Goal: Task Accomplishment & Management: Manage account settings

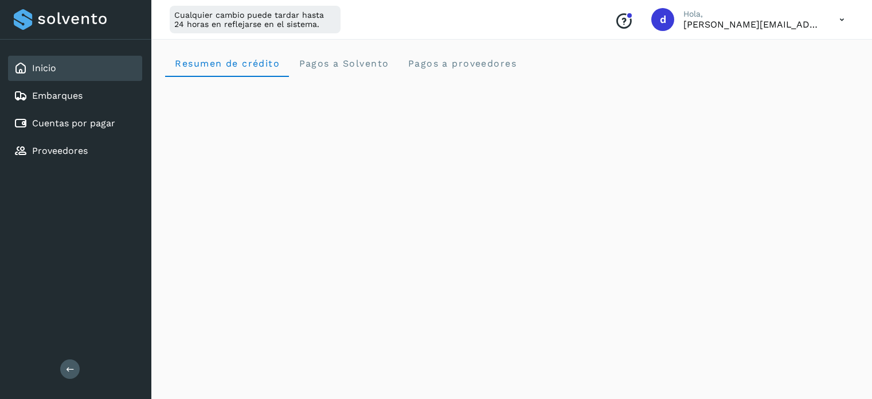
scroll to position [245, 0]
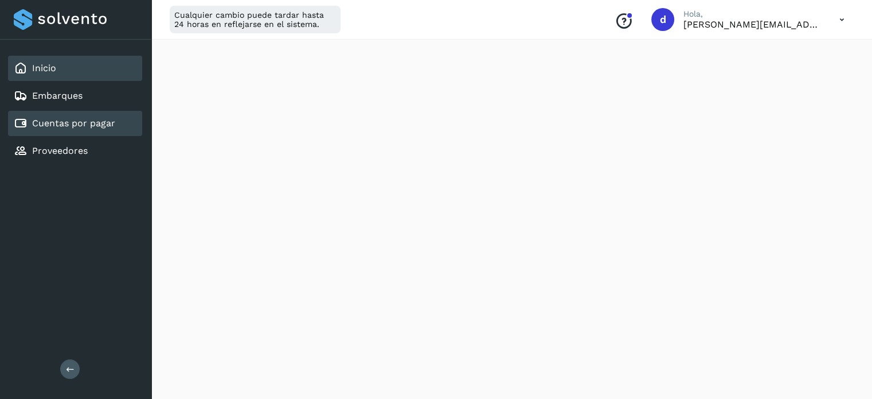
click at [96, 119] on link "Cuentas por pagar" at bounding box center [73, 123] width 83 height 11
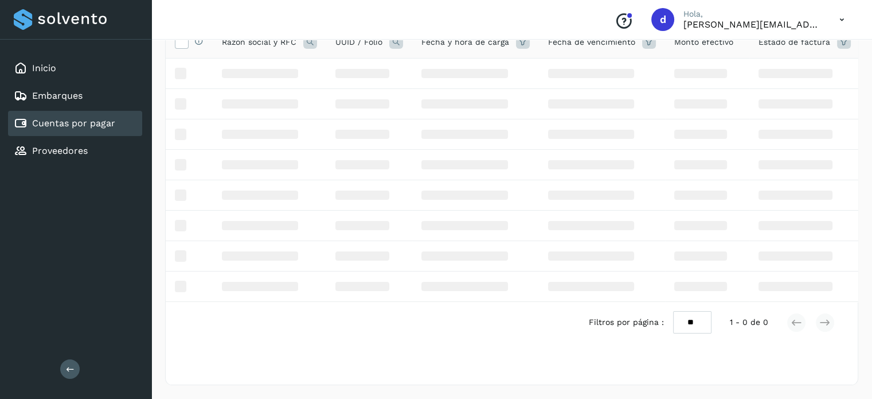
scroll to position [108, 0]
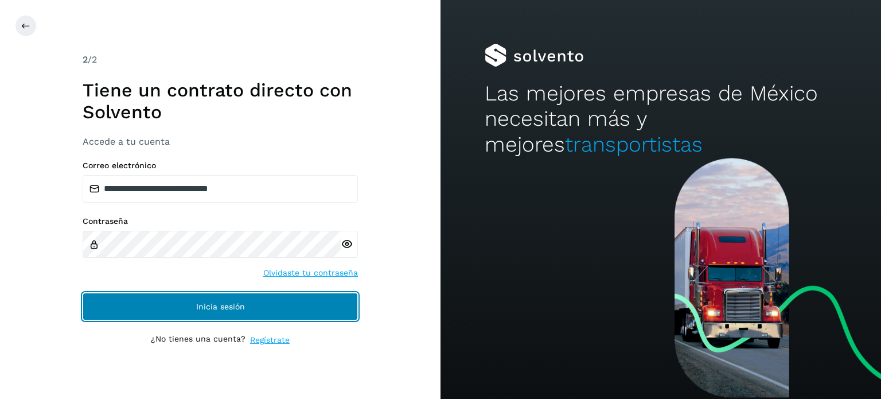
click at [334, 301] on button "Inicia sesión" at bounding box center [220, 306] width 275 height 28
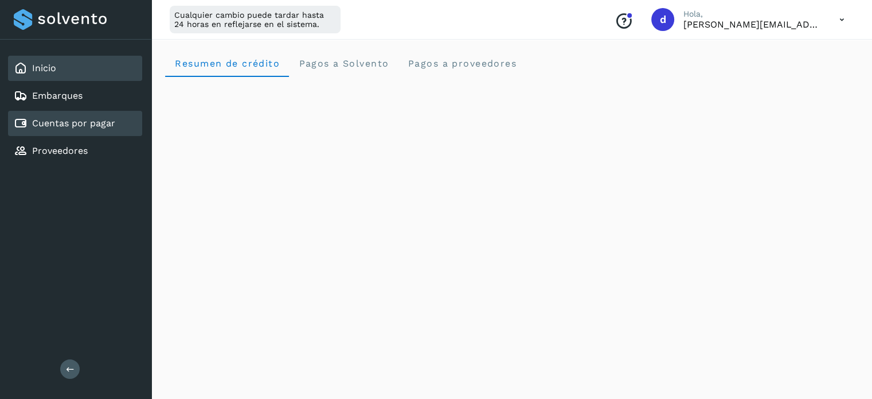
click at [105, 122] on link "Cuentas por pagar" at bounding box center [73, 123] width 83 height 11
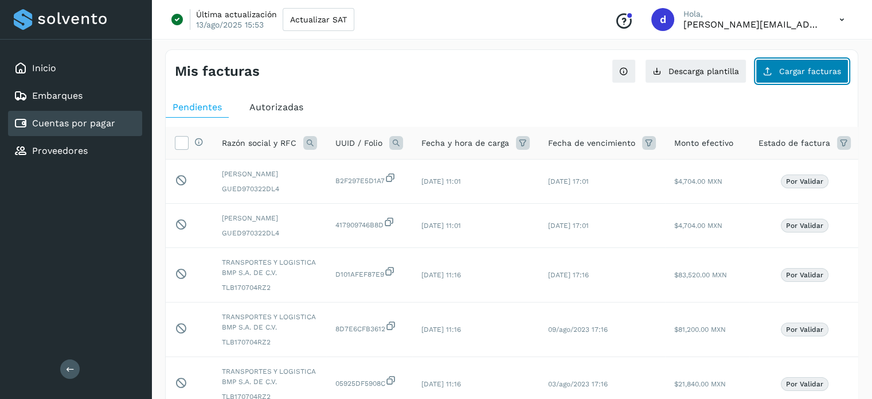
click at [794, 75] on span "Cargar facturas" at bounding box center [810, 71] width 62 height 8
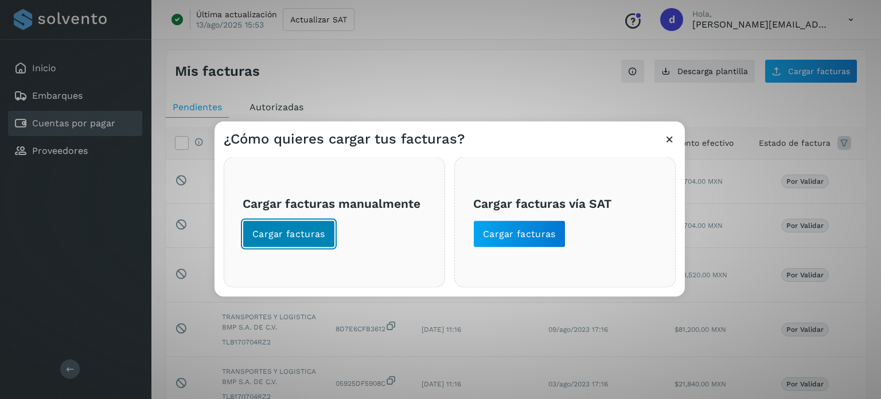
click at [310, 235] on span "Cargar facturas" at bounding box center [288, 233] width 73 height 13
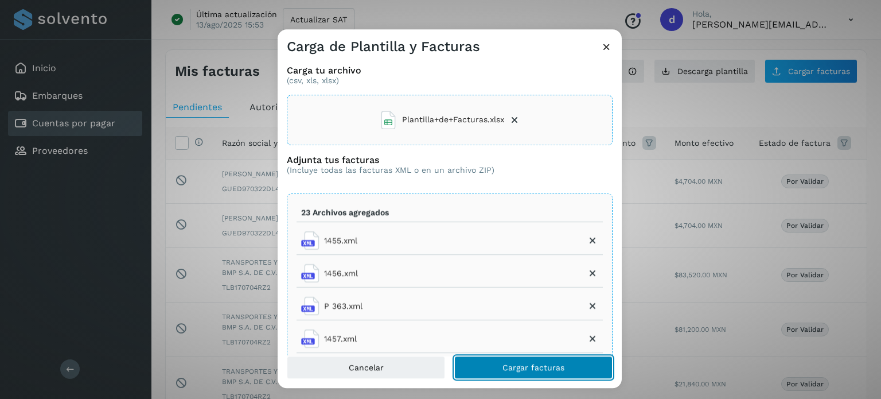
click at [532, 367] on span "Cargar facturas" at bounding box center [533, 367] width 62 height 8
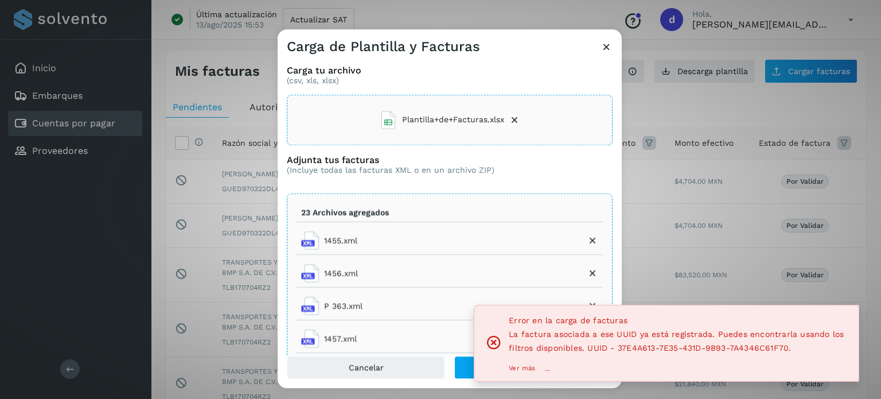
click at [642, 350] on span "La factura asociada a ese UUID ya está registrada. Puedes encontrarla usando lo…" at bounding box center [676, 340] width 335 height 23
copy span "37E4A613"
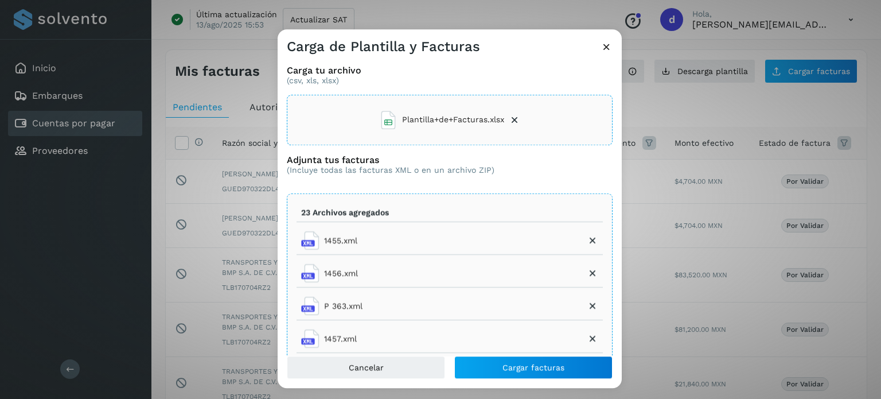
click at [607, 41] on icon at bounding box center [606, 47] width 12 height 12
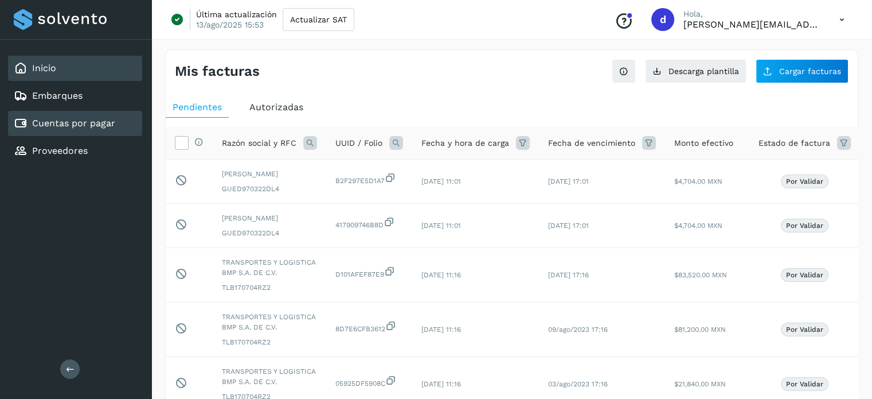
click at [104, 74] on div "Inicio" at bounding box center [75, 68] width 134 height 25
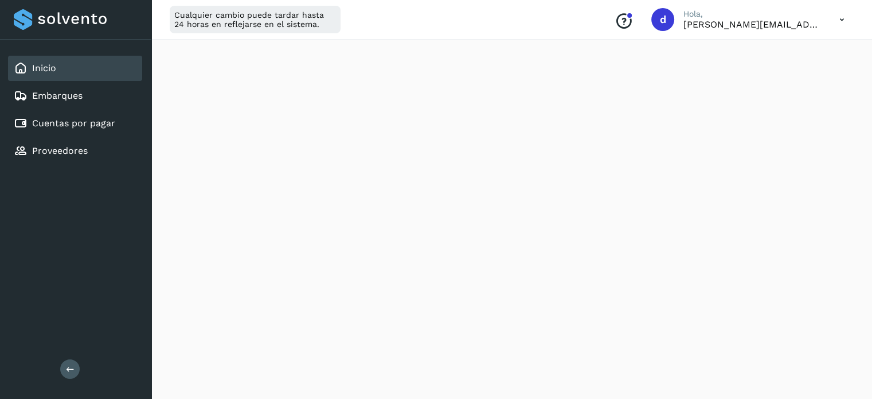
scroll to position [554, 0]
click at [85, 119] on link "Cuentas por pagar" at bounding box center [73, 123] width 83 height 11
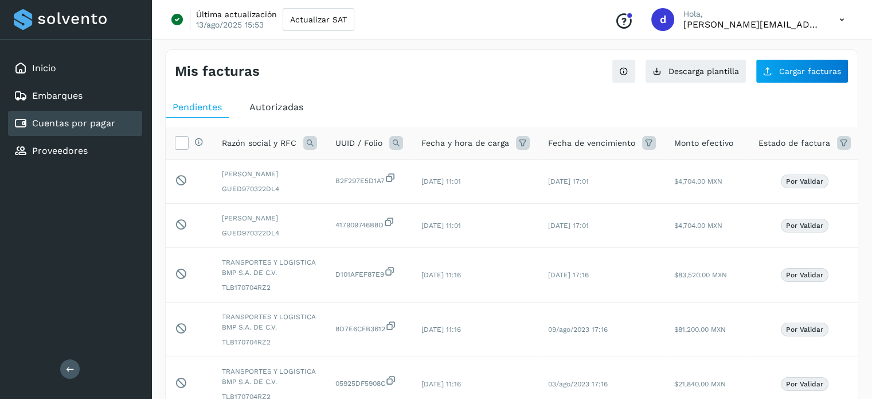
click at [795, 87] on div "Mis facturas Ver instrucciones para cargar Facturas Descarga plantilla Cargar f…" at bounding box center [511, 392] width 693 height 686
click at [788, 78] on button "Cargar facturas" at bounding box center [802, 71] width 93 height 24
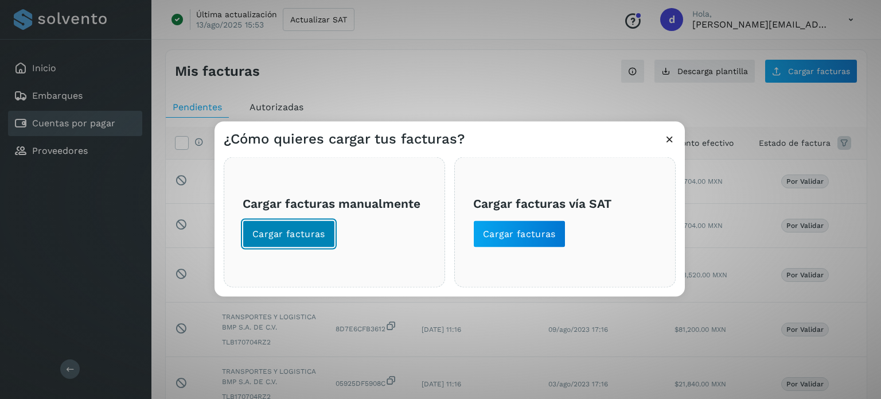
click at [303, 224] on button "Cargar facturas" at bounding box center [289, 234] width 92 height 28
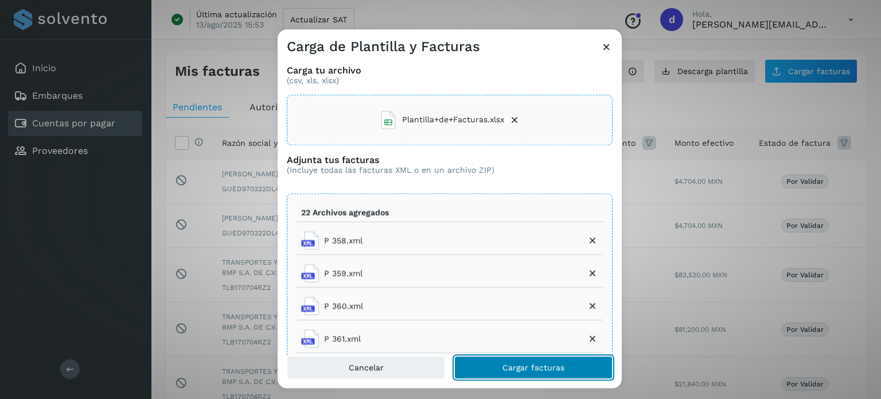
click at [525, 363] on span "Cargar facturas" at bounding box center [533, 367] width 62 height 8
click at [557, 369] on span "Cargar facturas" at bounding box center [533, 367] width 62 height 8
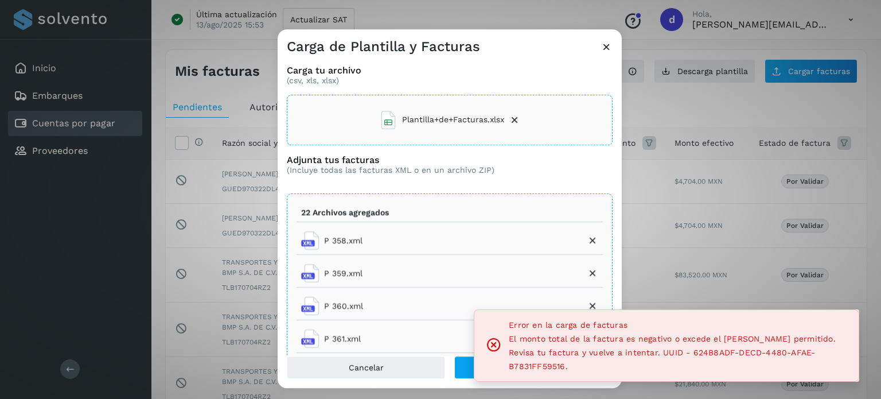
click at [703, 349] on span "El monto total de la factura es negativo o excede el [PERSON_NAME] permitido. R…" at bounding box center [672, 352] width 327 height 37
copy span "624B8ADF"
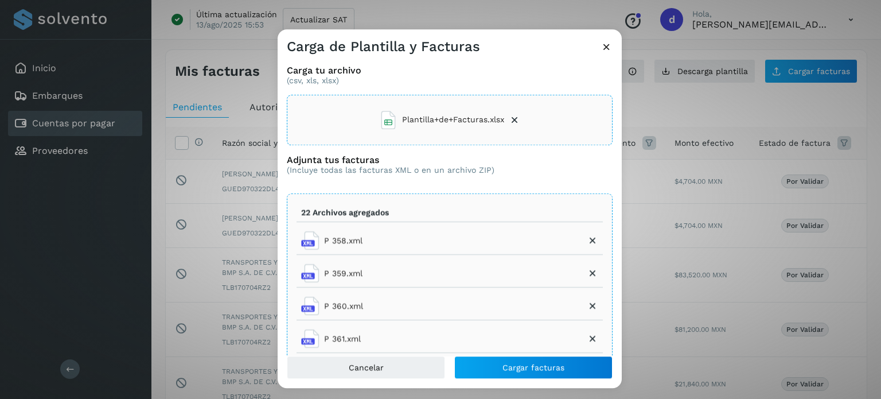
click at [603, 50] on icon at bounding box center [606, 47] width 12 height 12
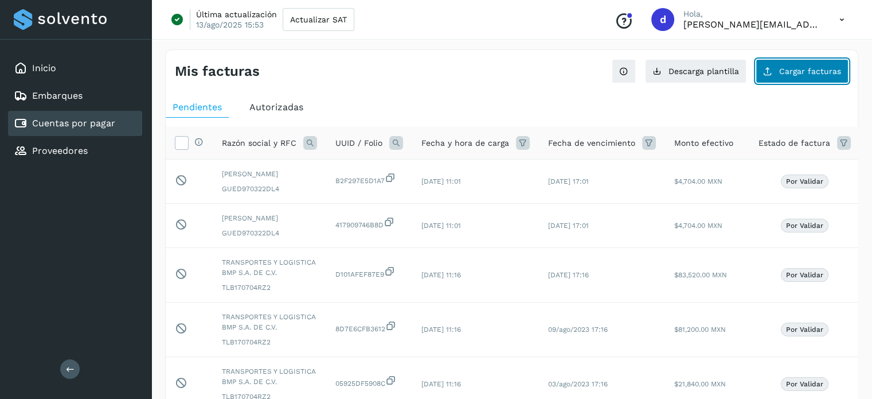
click at [773, 77] on button "Cargar facturas" at bounding box center [802, 71] width 93 height 24
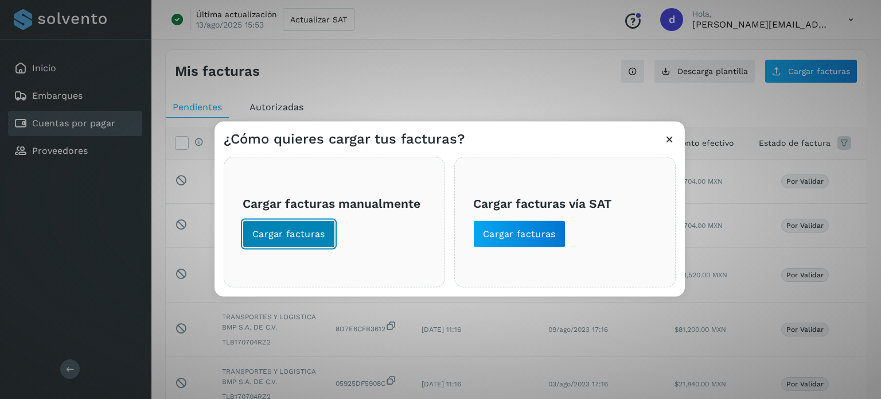
click at [282, 236] on span "Cargar facturas" at bounding box center [288, 233] width 73 height 13
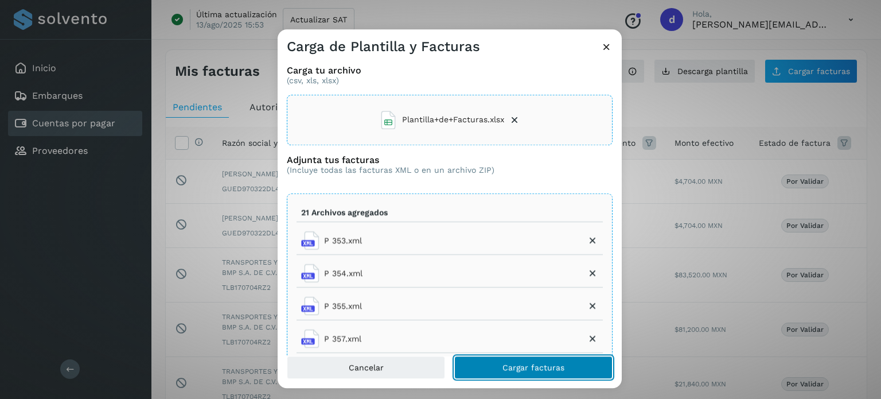
click at [526, 369] on span "Cargar facturas" at bounding box center [533, 367] width 62 height 8
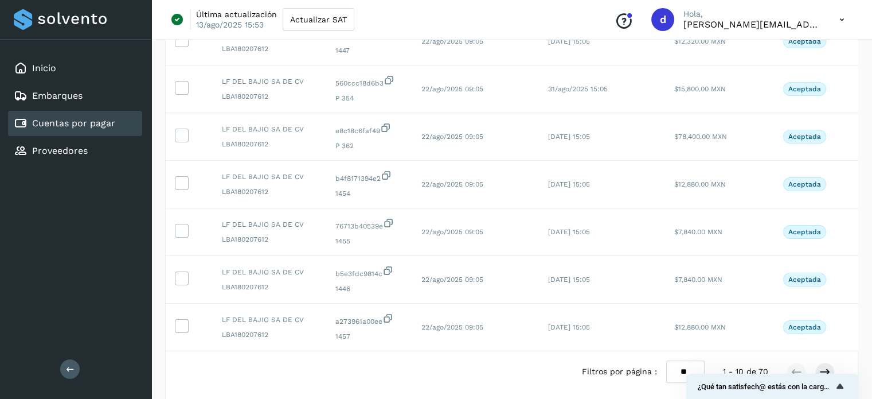
scroll to position [343, 0]
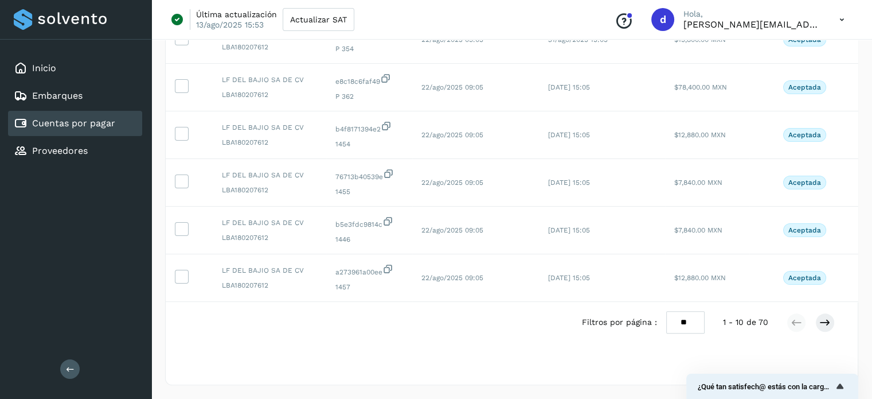
click at [677, 329] on select "** ** **" at bounding box center [685, 322] width 38 height 22
select select "**"
click at [666, 311] on select "** ** **" at bounding box center [685, 322] width 38 height 22
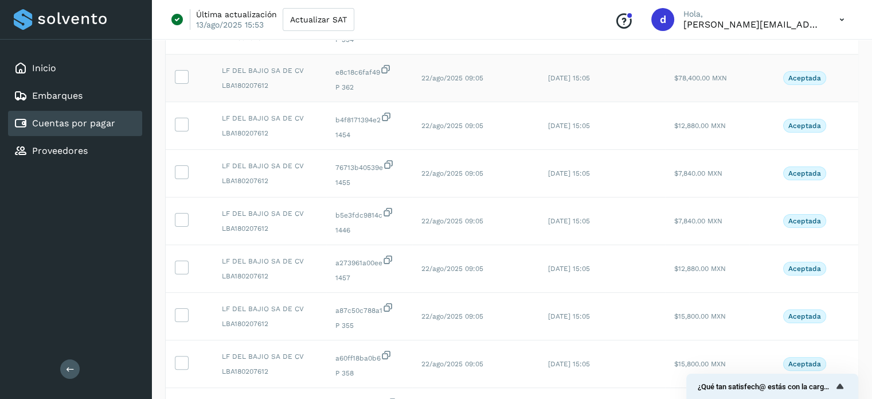
click at [173, 73] on td at bounding box center [189, 78] width 47 height 48
click at [181, 77] on icon at bounding box center [181, 76] width 12 height 12
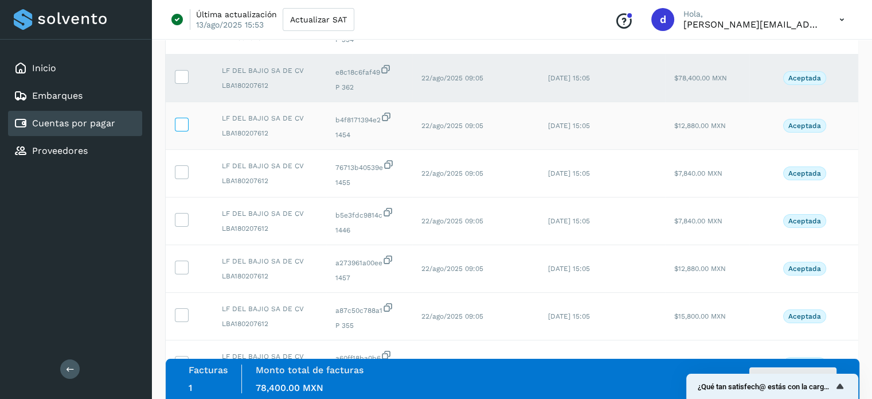
click at [187, 122] on label at bounding box center [182, 125] width 14 height 14
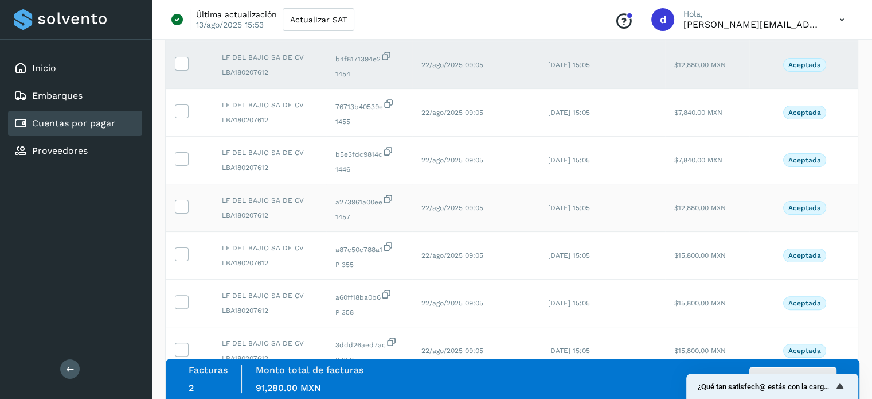
scroll to position [421, 0]
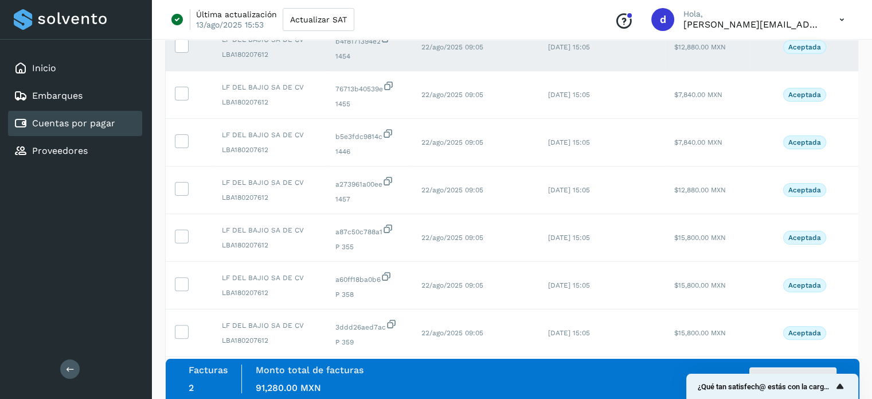
click at [845, 389] on icon "Mostrar encuesta - ¿Qué tan satisfech@ estás con la carga de tus facturas?" at bounding box center [840, 386] width 14 height 14
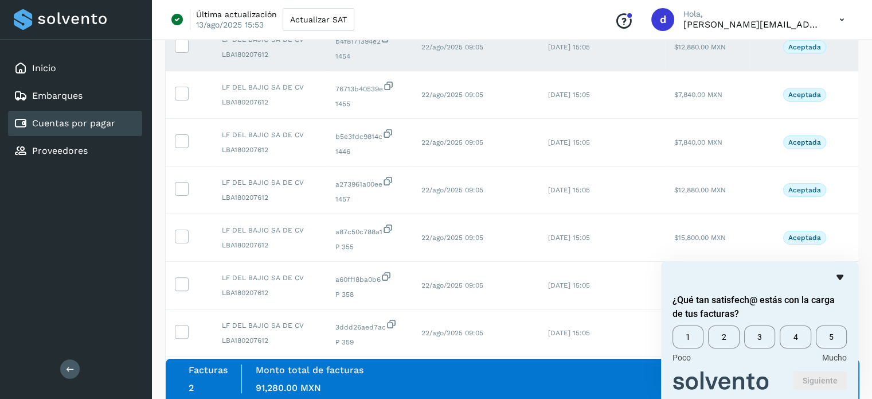
click at [841, 280] on icon "Ocultar encuesta" at bounding box center [840, 277] width 14 height 14
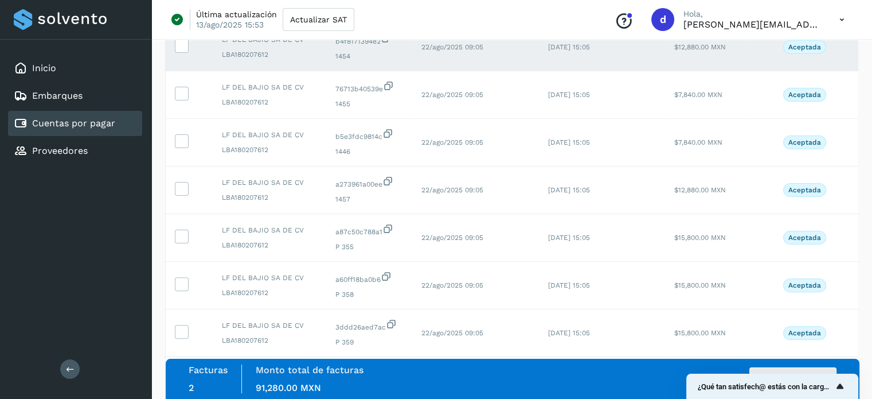
click at [844, 386] on icon "Mostrar encuesta - ¿Qué tan satisfech@ estás con la carga de tus facturas?" at bounding box center [840, 386] width 14 height 14
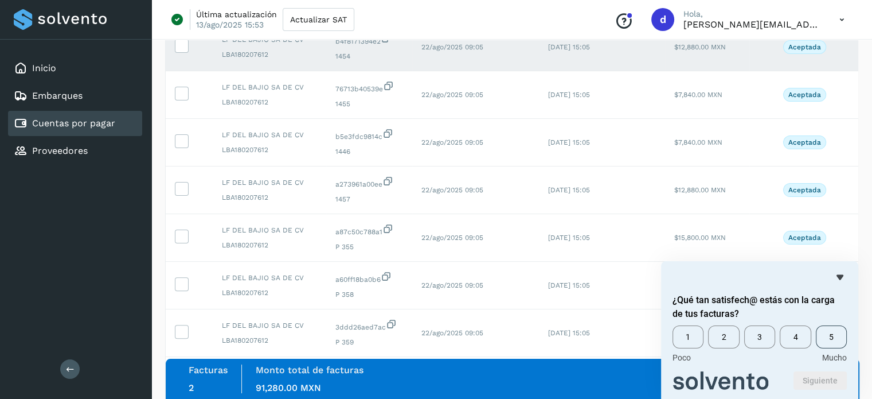
click at [834, 334] on span "5" at bounding box center [831, 336] width 31 height 23
click at [826, 381] on button "Siguiente" at bounding box center [820, 380] width 53 height 18
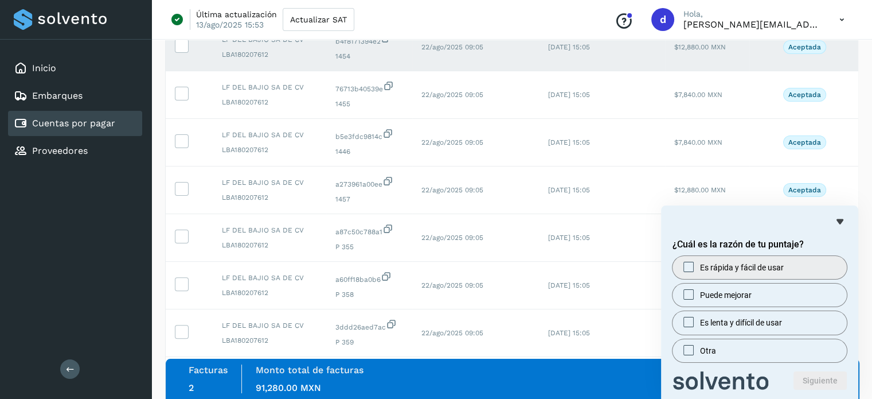
click at [773, 275] on label "Es rápida y fácil de usar" at bounding box center [760, 267] width 174 height 23
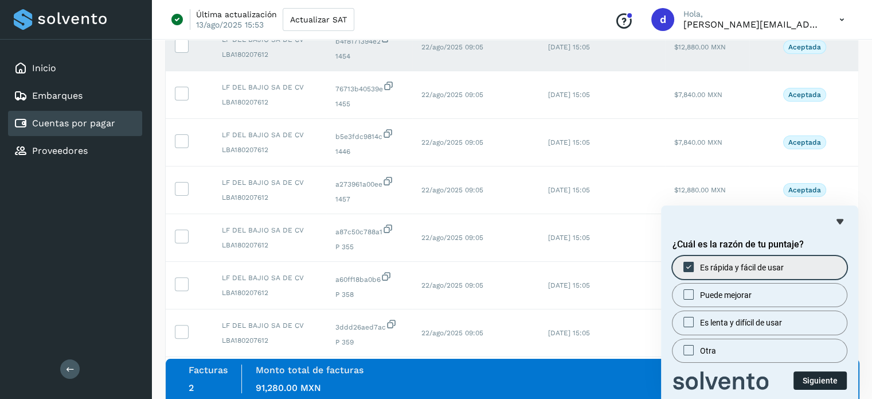
click at [815, 383] on button "Siguiente" at bounding box center [820, 380] width 53 height 18
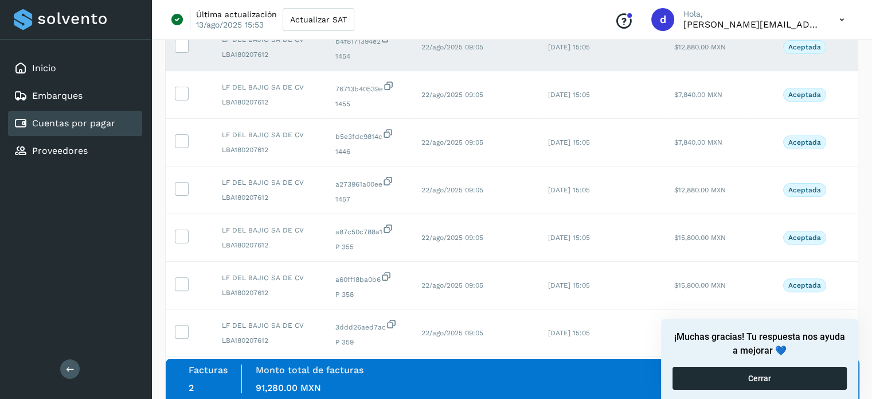
click at [798, 383] on button "Cerrar" at bounding box center [760, 377] width 174 height 23
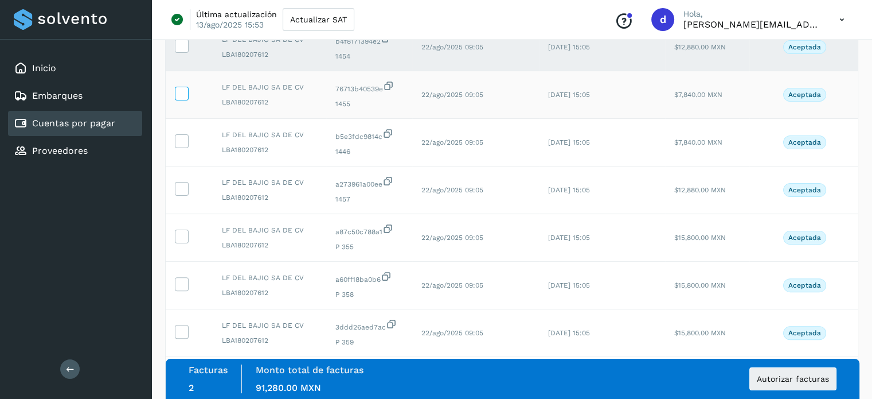
click at [177, 98] on icon at bounding box center [181, 93] width 12 height 12
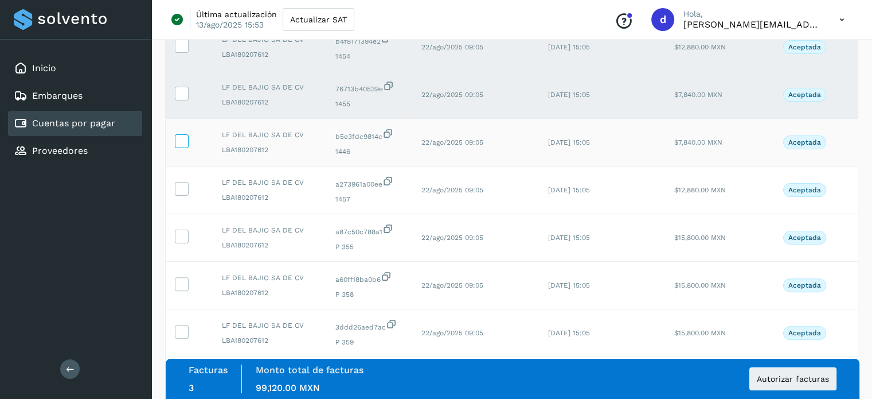
click at [183, 142] on icon at bounding box center [181, 140] width 12 height 12
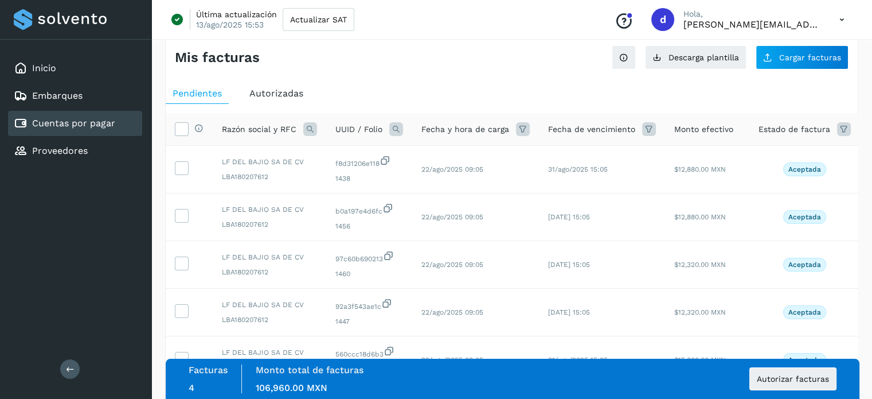
scroll to position [0, 0]
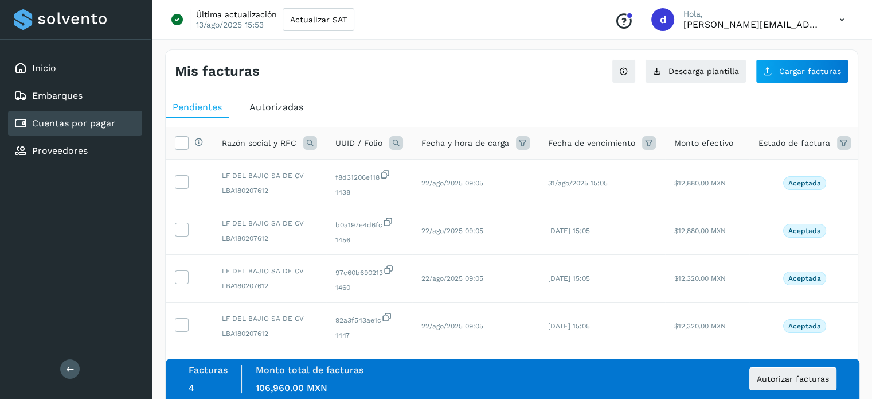
click at [843, 139] on icon at bounding box center [844, 143] width 14 height 14
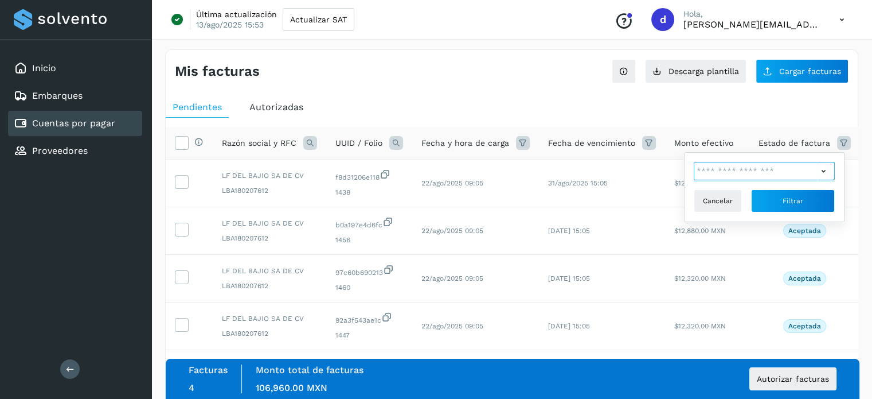
click at [716, 173] on input "text" at bounding box center [756, 171] width 124 height 18
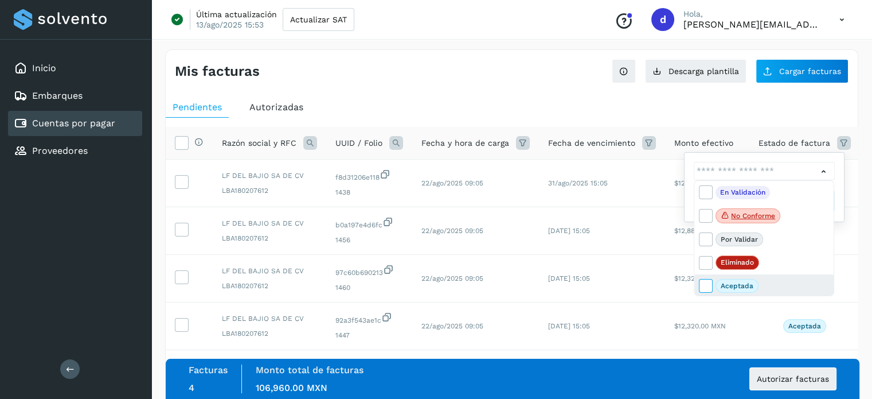
click at [707, 283] on icon at bounding box center [705, 284] width 11 height 11
type input "**********"
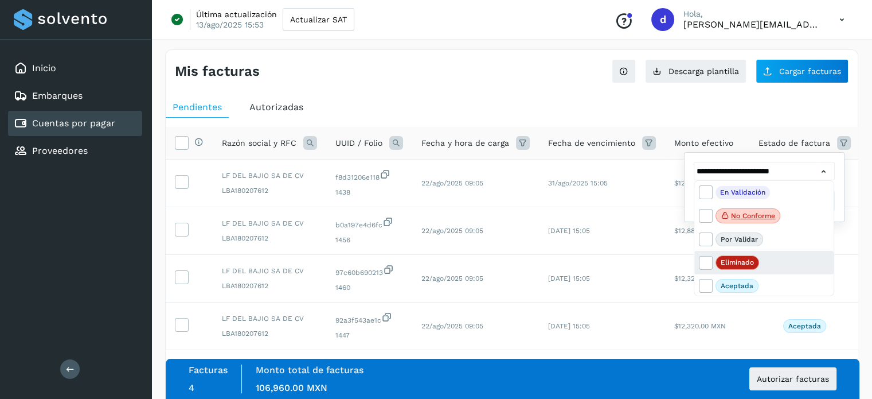
scroll to position [24, 0]
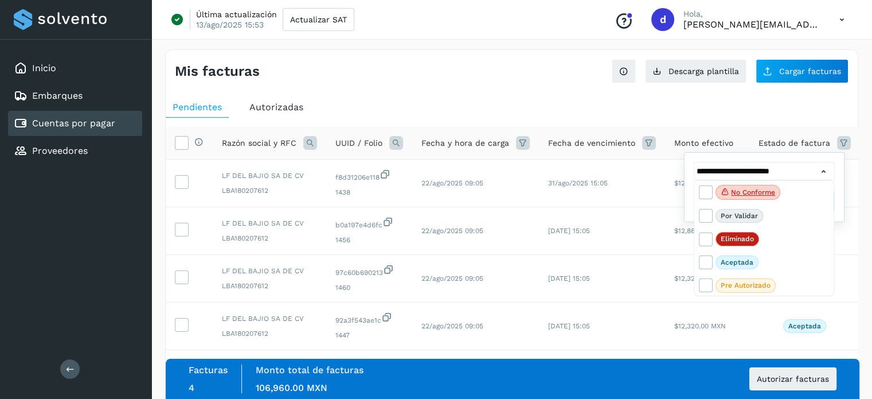
click at [850, 248] on div at bounding box center [436, 199] width 872 height 399
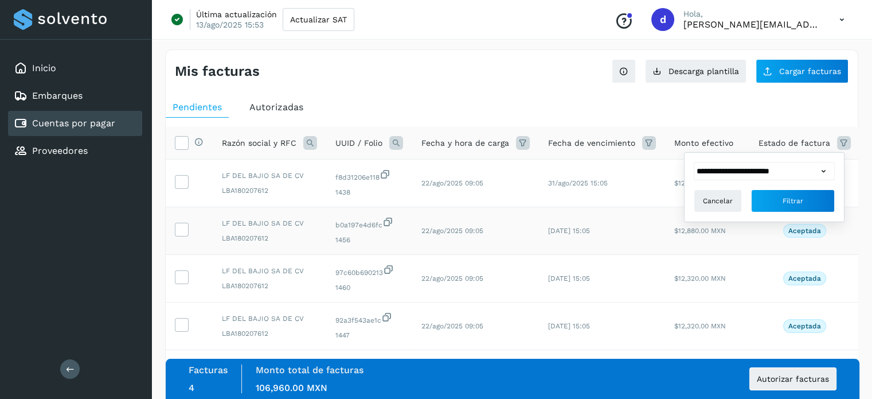
click at [847, 224] on td "Aceptada" at bounding box center [804, 231] width 111 height 48
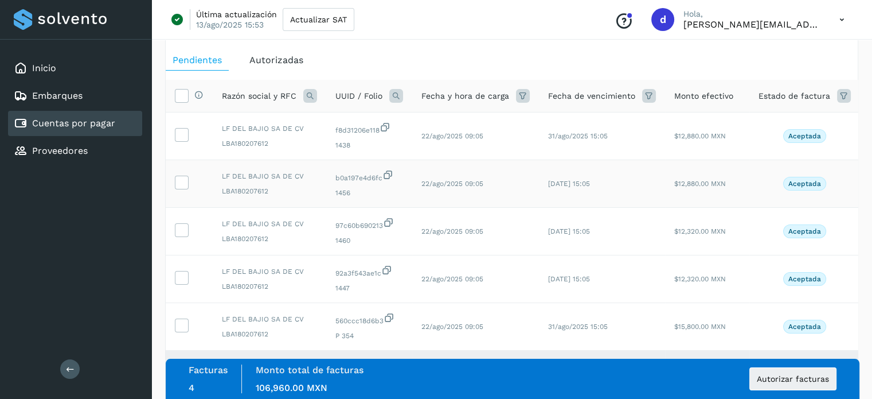
scroll to position [0, 0]
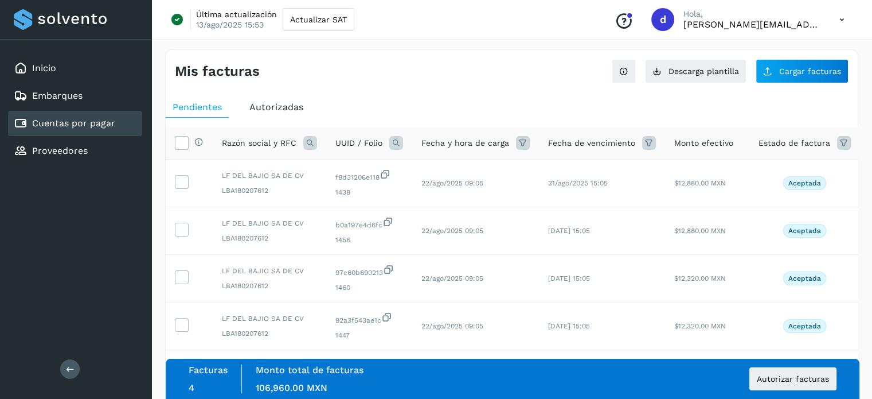
click at [840, 138] on icon at bounding box center [844, 143] width 14 height 14
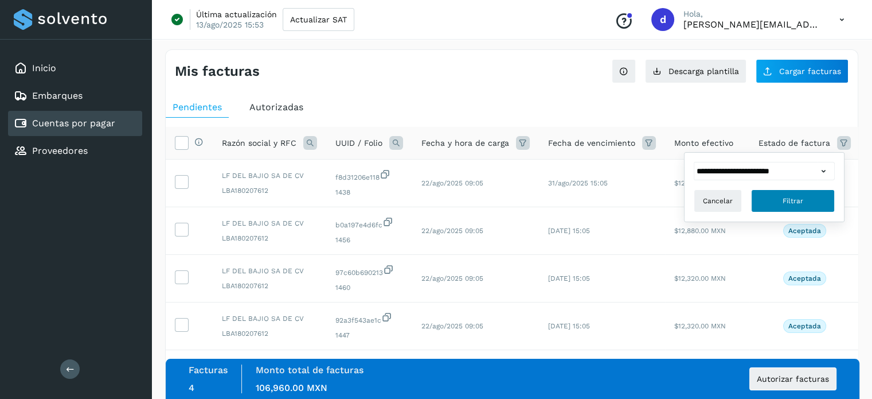
click at [777, 204] on button "Filtrar" at bounding box center [793, 200] width 84 height 23
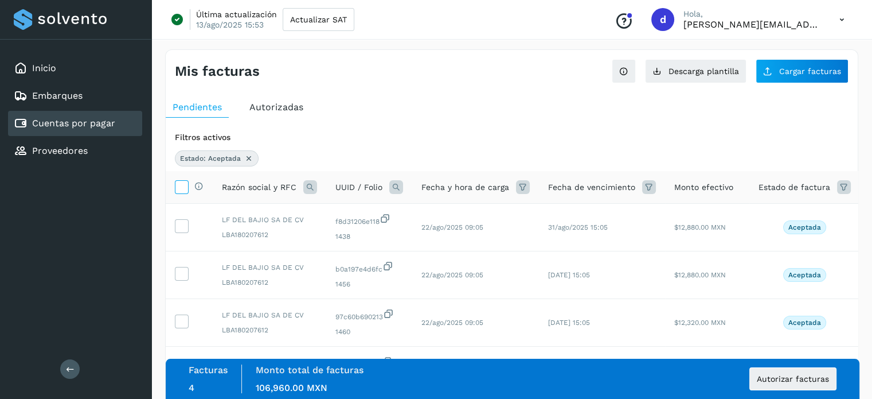
click at [179, 185] on icon at bounding box center [181, 186] width 12 height 12
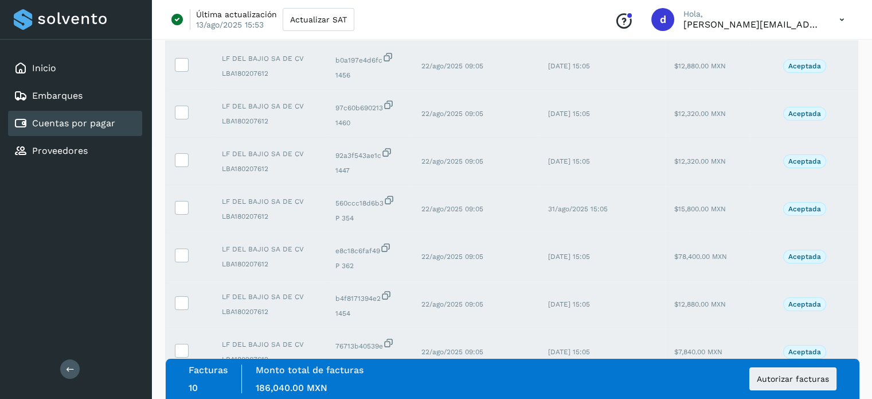
scroll to position [387, 0]
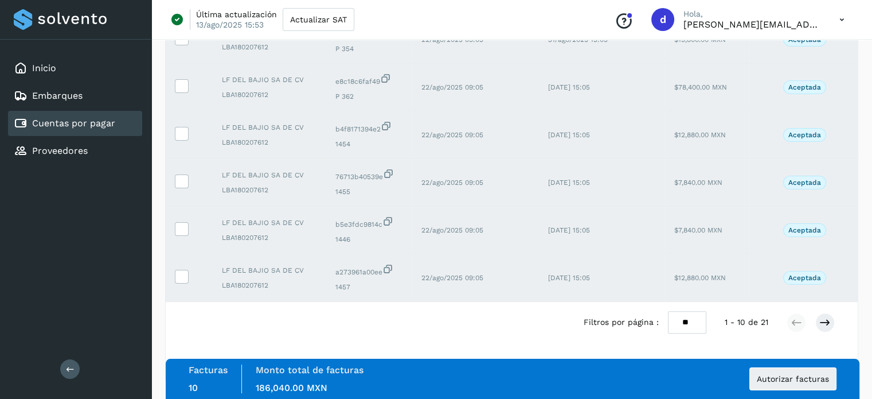
click at [686, 316] on select "** ** **" at bounding box center [687, 322] width 38 height 22
select select "**"
click at [668, 311] on select "** ** **" at bounding box center [687, 322] width 38 height 22
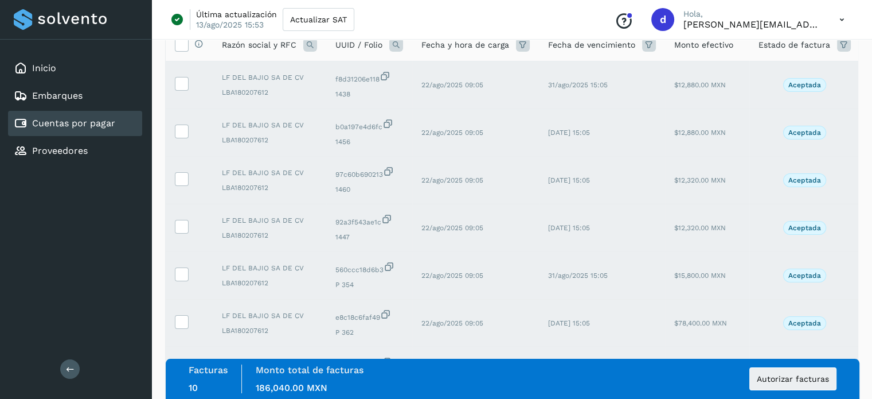
scroll to position [0, 0]
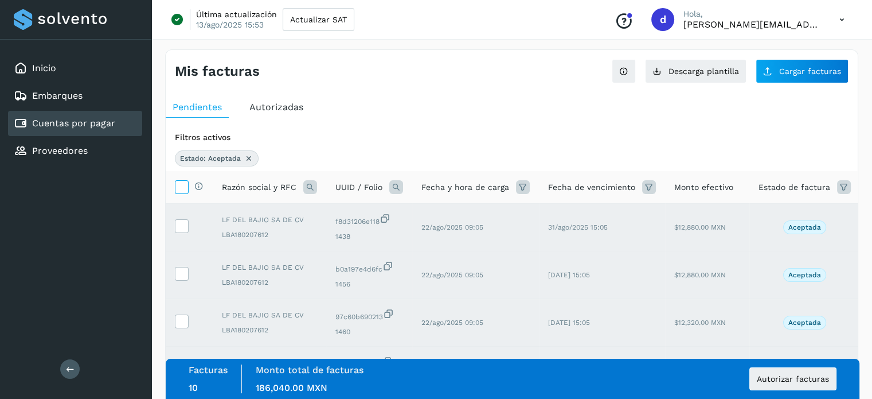
click at [185, 186] on icon at bounding box center [181, 186] width 12 height 12
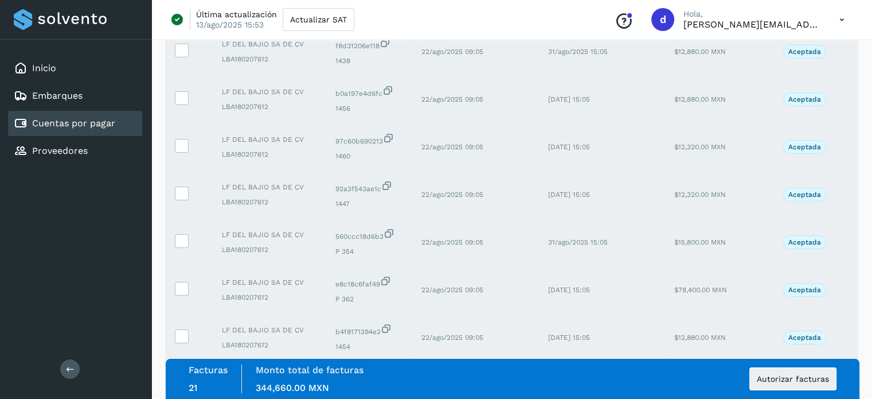
scroll to position [178, 0]
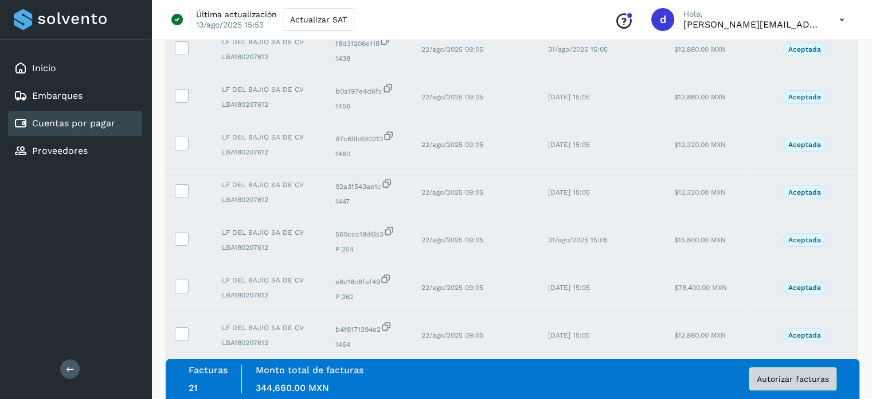
click at [783, 371] on button "Autorizar facturas" at bounding box center [792, 378] width 87 height 23
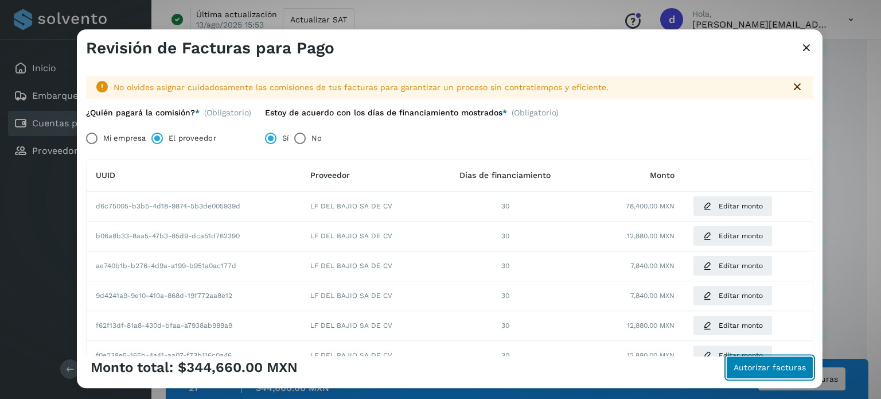
click at [799, 365] on span "Autorizar facturas" at bounding box center [769, 367] width 72 height 8
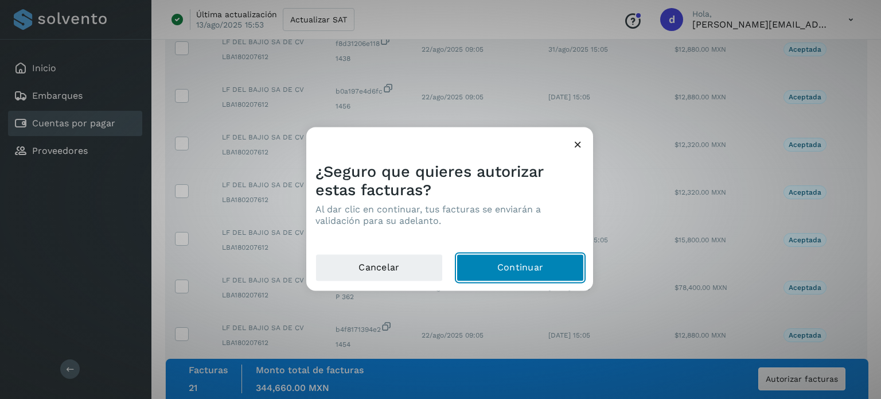
click at [518, 261] on button "Continuar" at bounding box center [519, 267] width 127 height 28
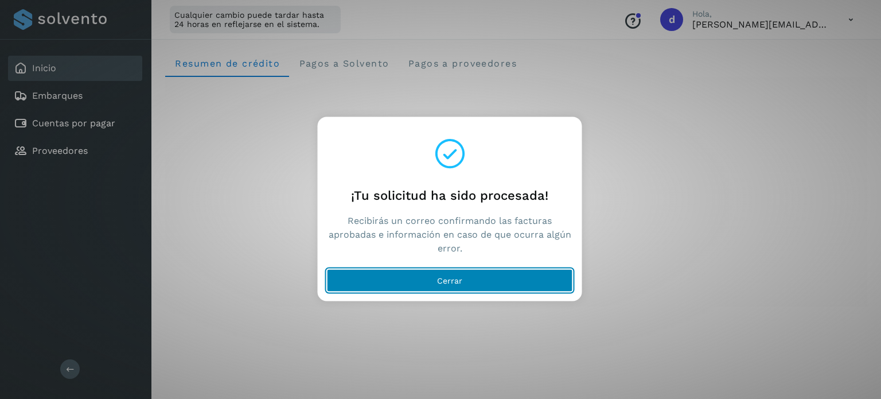
click at [498, 279] on button "Cerrar" at bounding box center [450, 279] width 246 height 23
